Goal: Task Accomplishment & Management: Complete application form

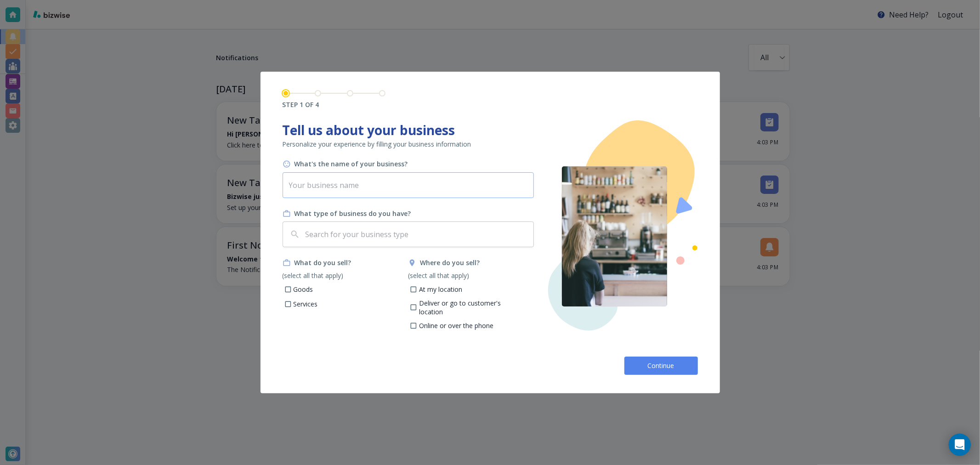
click at [373, 186] on input "text" at bounding box center [407, 185] width 251 height 26
type input "Insurance Proof"
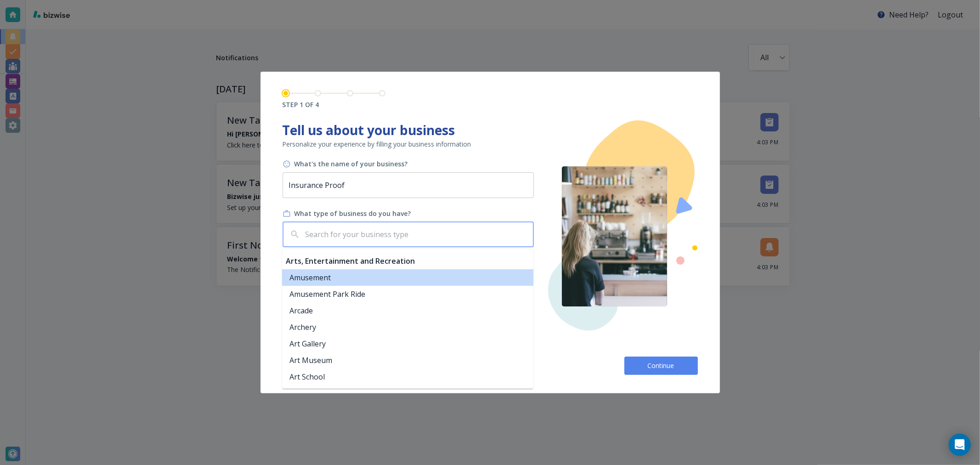
click at [414, 237] on input "text" at bounding box center [417, 234] width 226 height 17
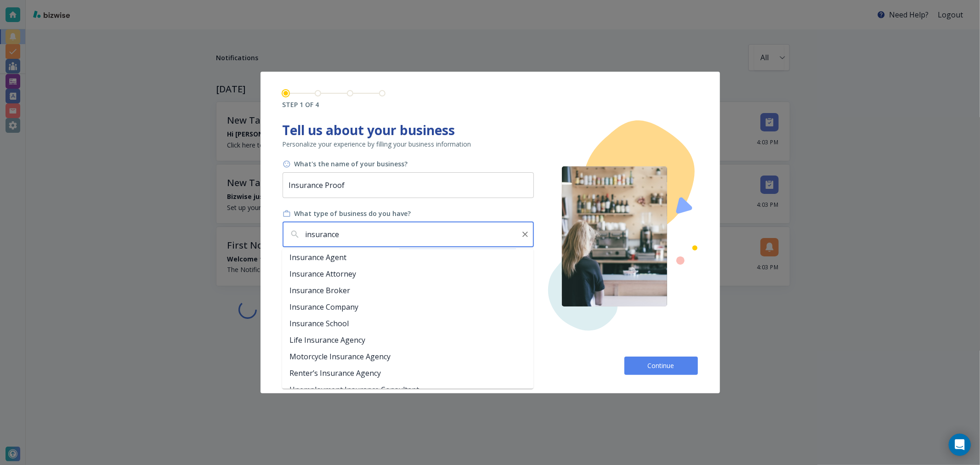
scroll to position [136, 0]
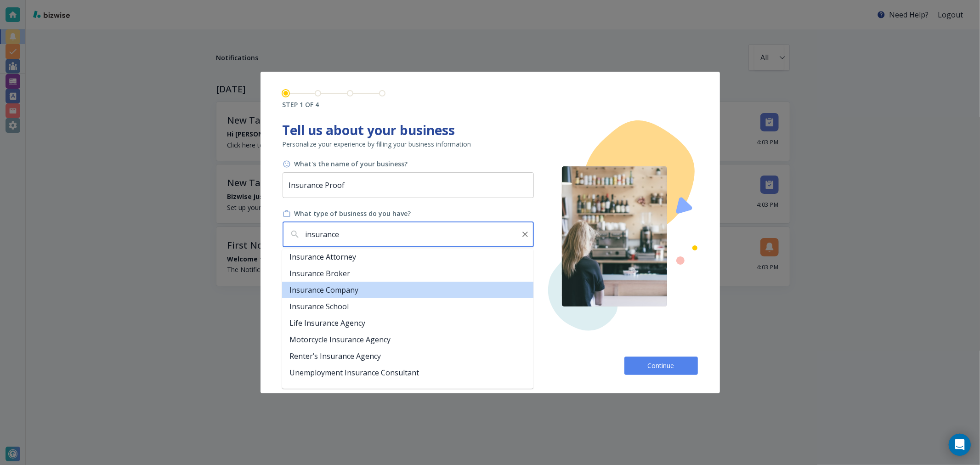
click at [350, 290] on li "Insurance Company" at bounding box center [407, 290] width 251 height 17
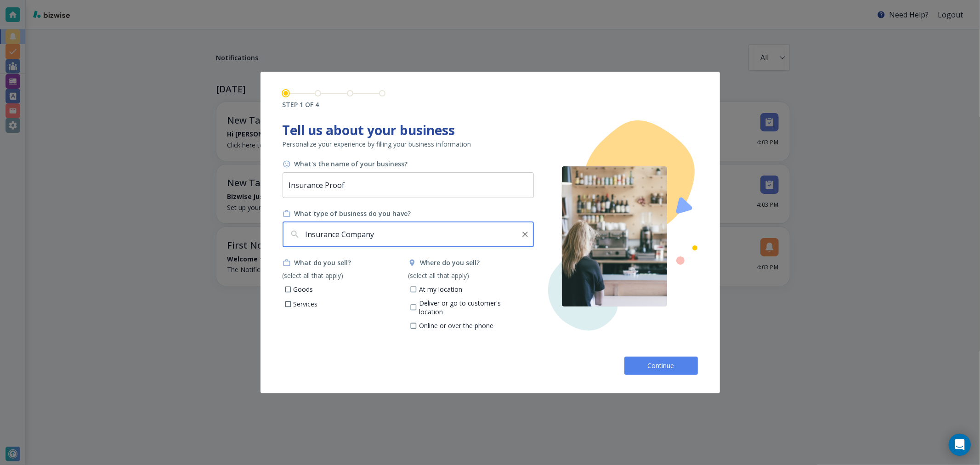
type input "Insurance Company"
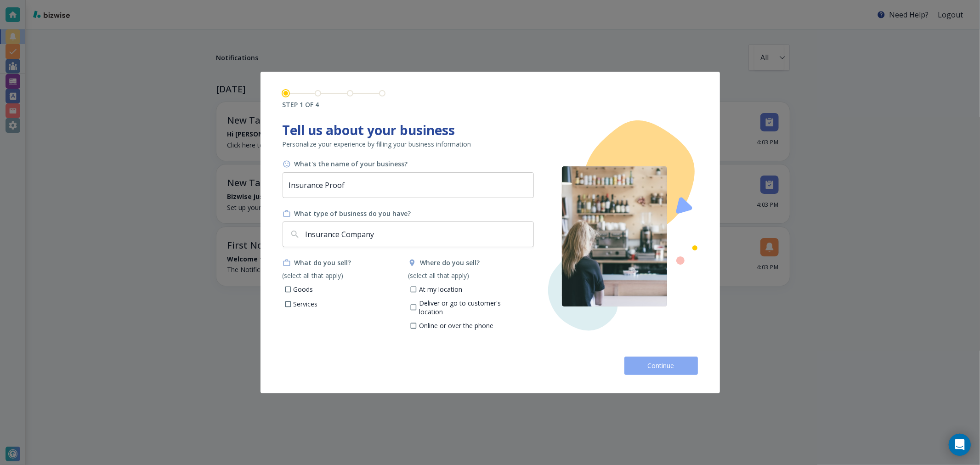
click at [653, 373] on button "Continue" at bounding box center [660, 365] width 73 height 18
click at [304, 316] on p "Services" at bounding box center [305, 312] width 24 height 9
click at [292, 316] on input "Services" at bounding box center [288, 314] width 8 height 8
checkbox input "true"
click at [434, 330] on p "Online or over the phone" at bounding box center [456, 334] width 74 height 9
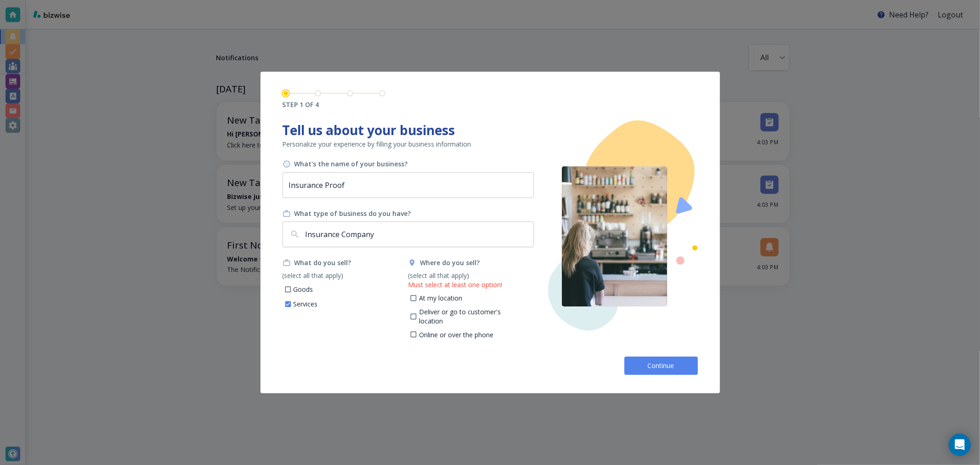
click at [418, 332] on input "Online or over the phone" at bounding box center [414, 336] width 8 height 8
checkbox input "true"
click at [649, 362] on span "Continue" at bounding box center [660, 365] width 29 height 9
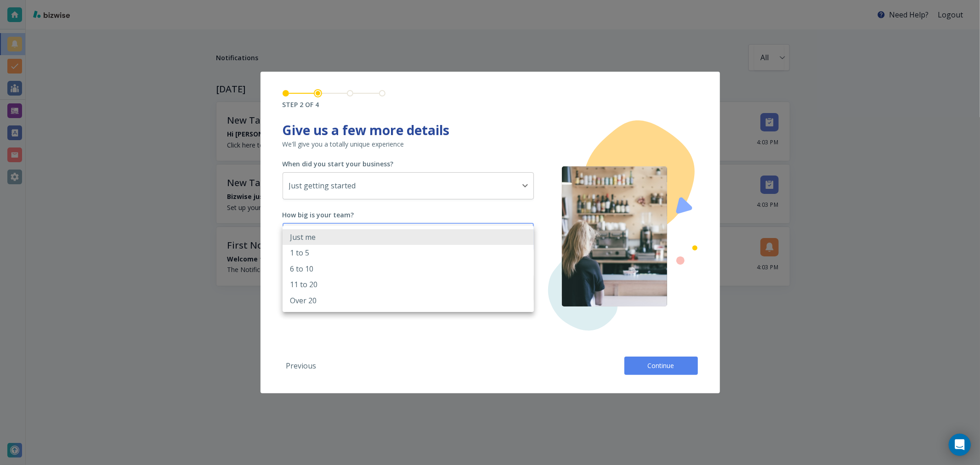
click at [474, 0] on body "Need Help? Logout Notifications All all ​ [DATE] New Tasks • 29 seconds ago Hi …" at bounding box center [490, 0] width 980 height 0
click at [451, 355] on div at bounding box center [490, 232] width 980 height 465
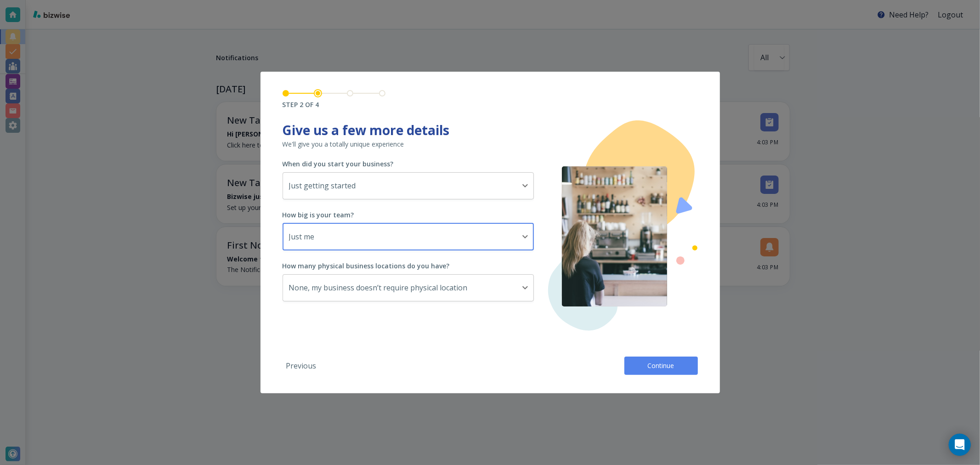
click at [663, 359] on button "Continue" at bounding box center [660, 365] width 73 height 18
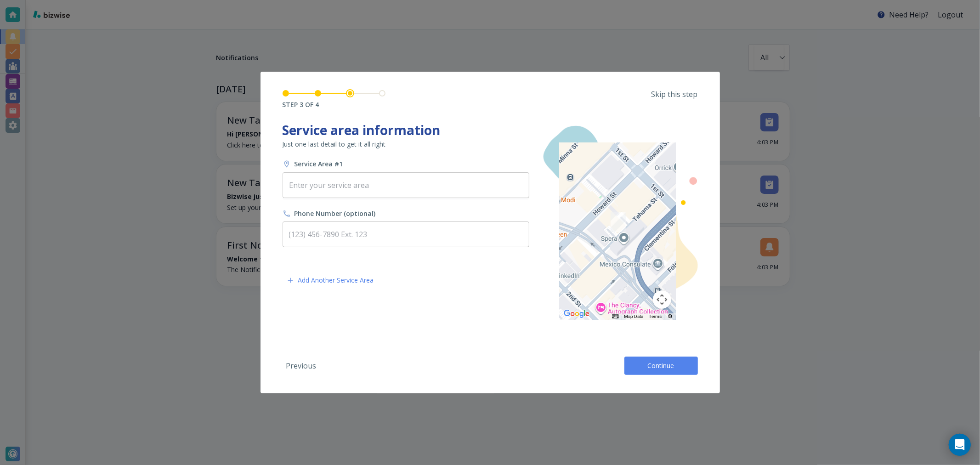
click at [663, 360] on button "Continue" at bounding box center [660, 365] width 73 height 18
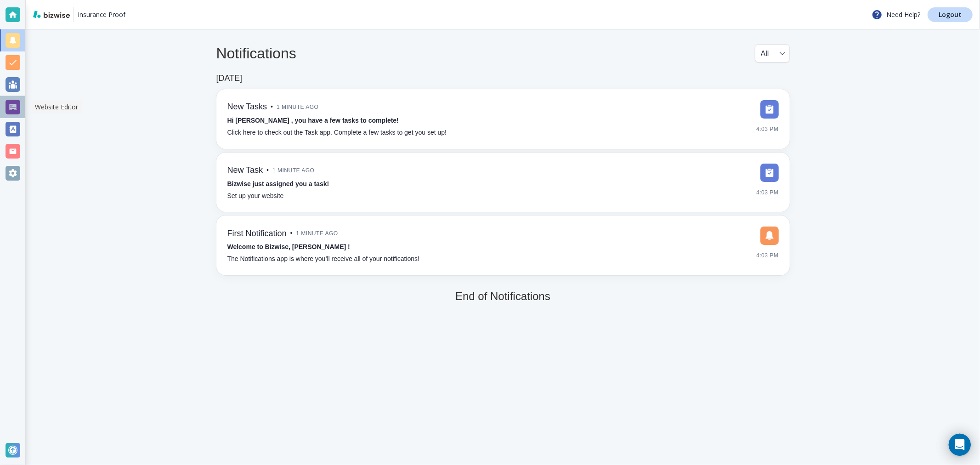
click at [11, 105] on div at bounding box center [13, 107] width 15 height 15
